Goal: Transaction & Acquisition: Purchase product/service

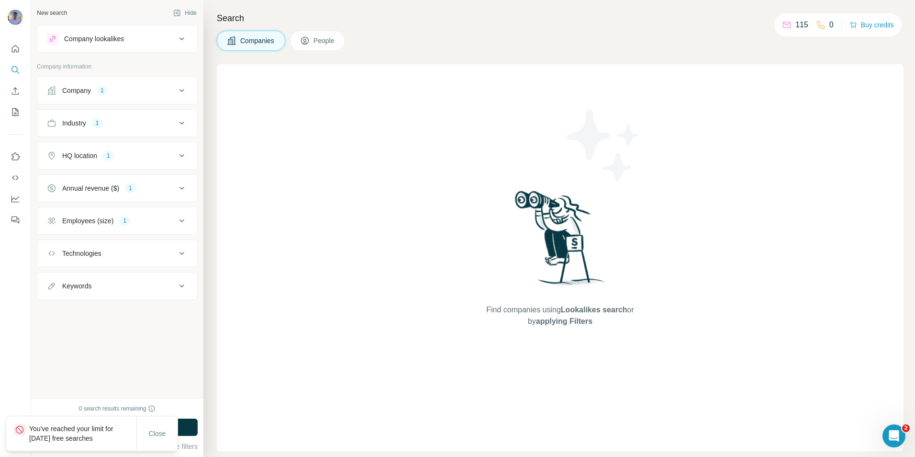
click at [7, 350] on div at bounding box center [15, 228] width 31 height 457
click at [856, 23] on button "Buy credits" at bounding box center [872, 24] width 45 height 13
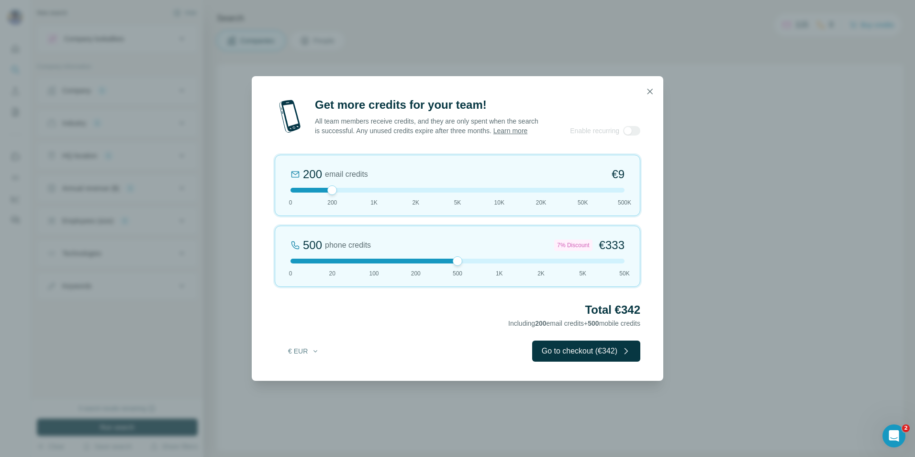
drag, startPoint x: 330, startPoint y: 266, endPoint x: 472, endPoint y: 267, distance: 141.2
click at [472, 263] on div at bounding box center [458, 261] width 334 height 5
click at [312, 352] on icon "button" at bounding box center [316, 351] width 8 height 8
click at [293, 378] on span "$ USD" at bounding box center [293, 377] width 20 height 10
drag, startPoint x: 455, startPoint y: 268, endPoint x: 401, endPoint y: 269, distance: 54.1
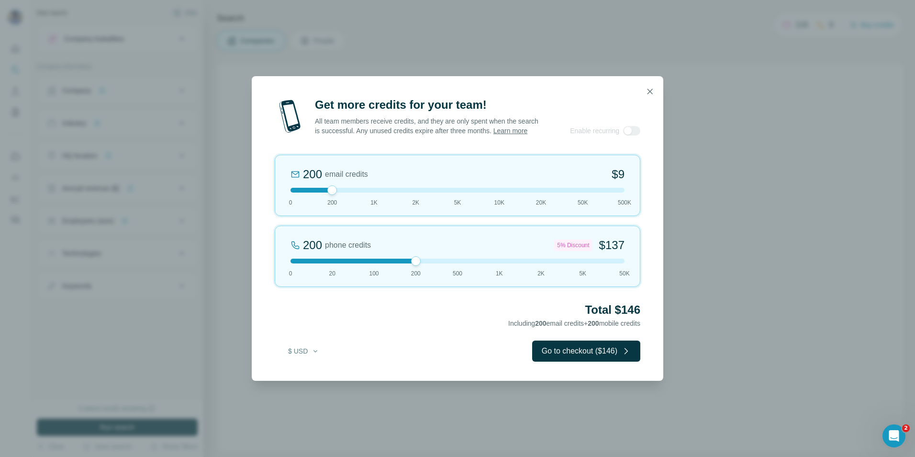
click at [401, 269] on div "200 phone credits 5% Discount $137 0 20 100 200 500 1K 2K 5K 50K" at bounding box center [458, 255] width 366 height 61
click at [304, 355] on button "$ USD" at bounding box center [303, 350] width 45 height 17
click at [305, 317] on h2 "Total $146" at bounding box center [458, 309] width 366 height 15
drag, startPoint x: 333, startPoint y: 196, endPoint x: 271, endPoint y: 191, distance: 61.9
click at [271, 191] on div "Get more credits for your team! All team members receive credits, and they are …" at bounding box center [458, 238] width 412 height 283
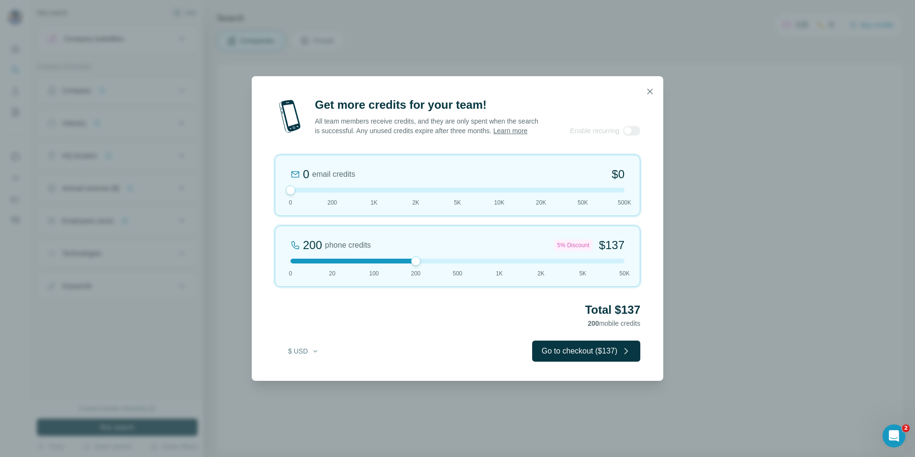
click at [271, 322] on div "Get more credits for your team! All team members receive credits, and they are …" at bounding box center [458, 238] width 412 height 283
click at [286, 317] on h2 "Total $137" at bounding box center [458, 309] width 366 height 15
click at [260, 315] on div "Get more credits for your team! All team members receive credits, and they are …" at bounding box center [458, 238] width 412 height 283
click at [299, 317] on h2 "Total $137" at bounding box center [458, 309] width 366 height 15
click at [649, 87] on icon "button" at bounding box center [650, 92] width 10 height 10
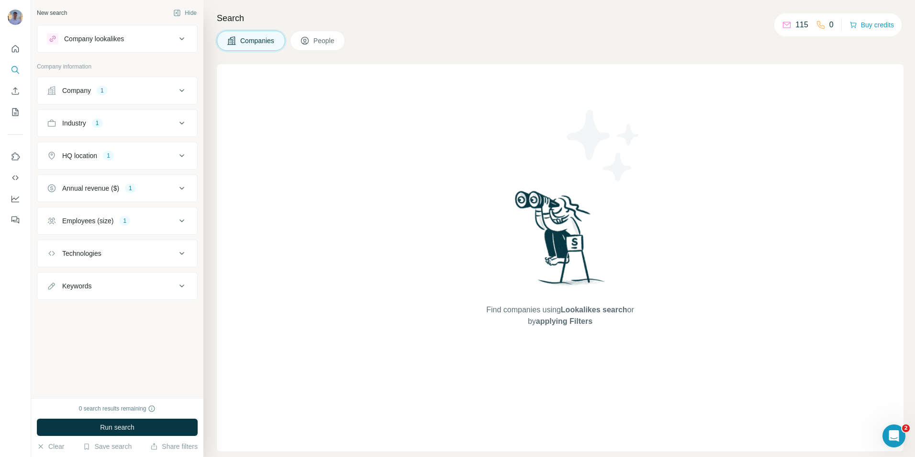
click at [790, 26] on div "115" at bounding box center [795, 24] width 26 height 11
click at [819, 25] on icon at bounding box center [821, 25] width 10 height 10
click at [196, 9] on button "Hide" at bounding box center [185, 13] width 37 height 14
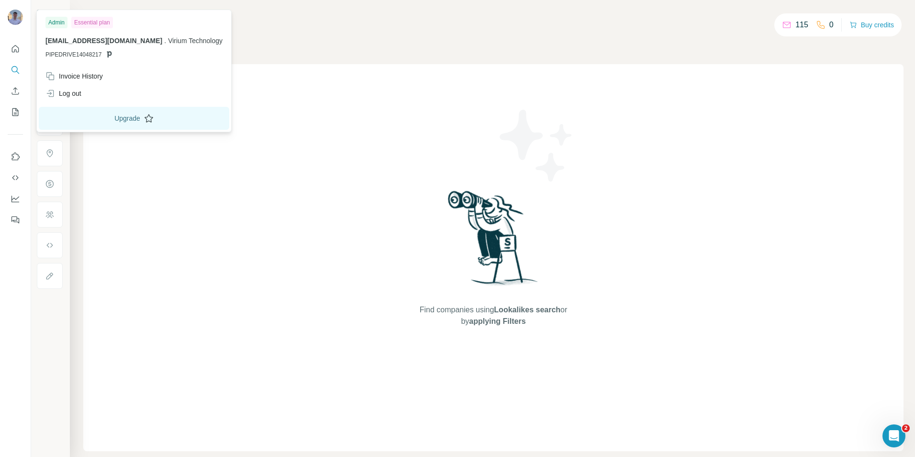
click at [97, 119] on button "Upgrade" at bounding box center [134, 118] width 191 height 23
